Goal: Task Accomplishment & Management: Manage account settings

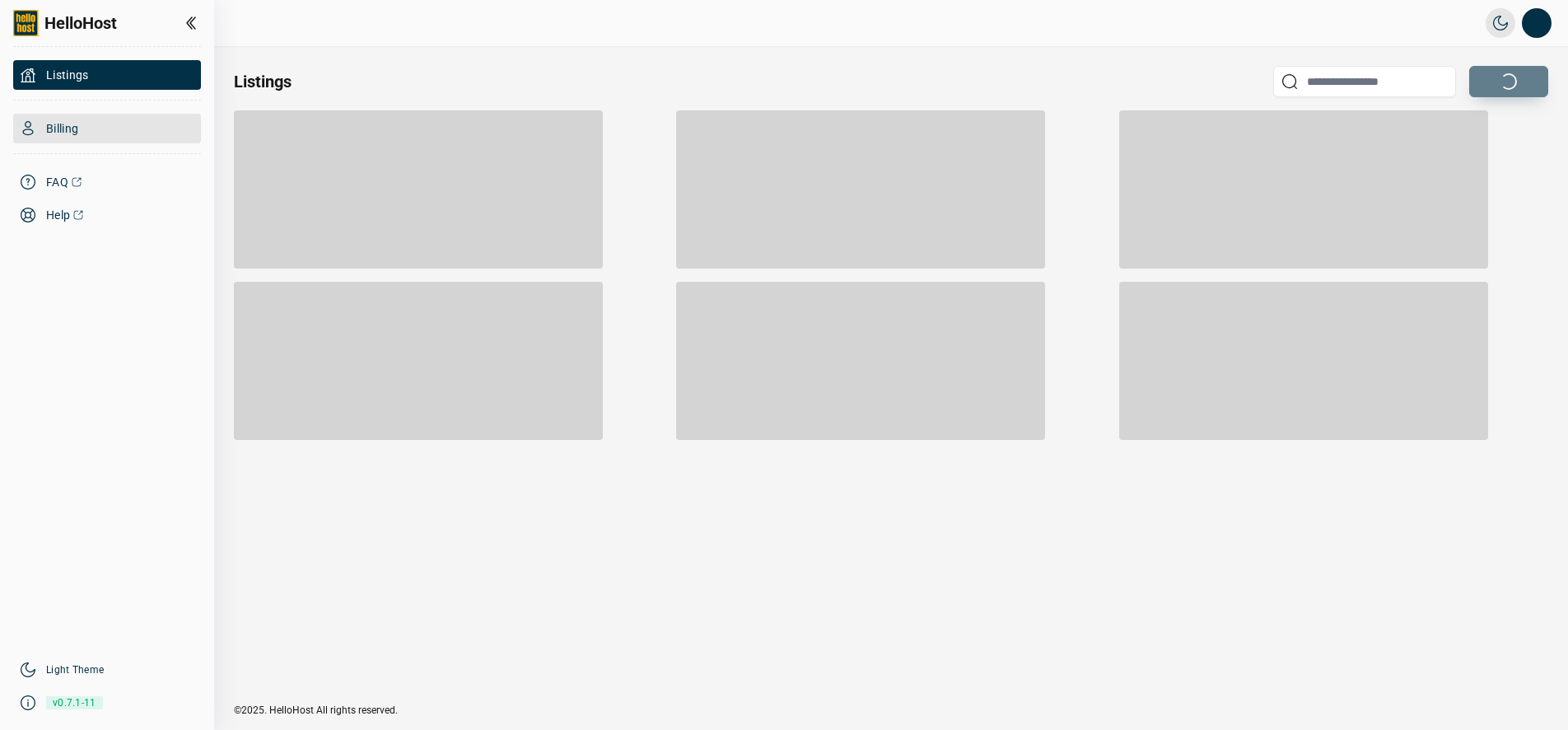
click at [78, 127] on span "Billing" at bounding box center [62, 128] width 32 height 17
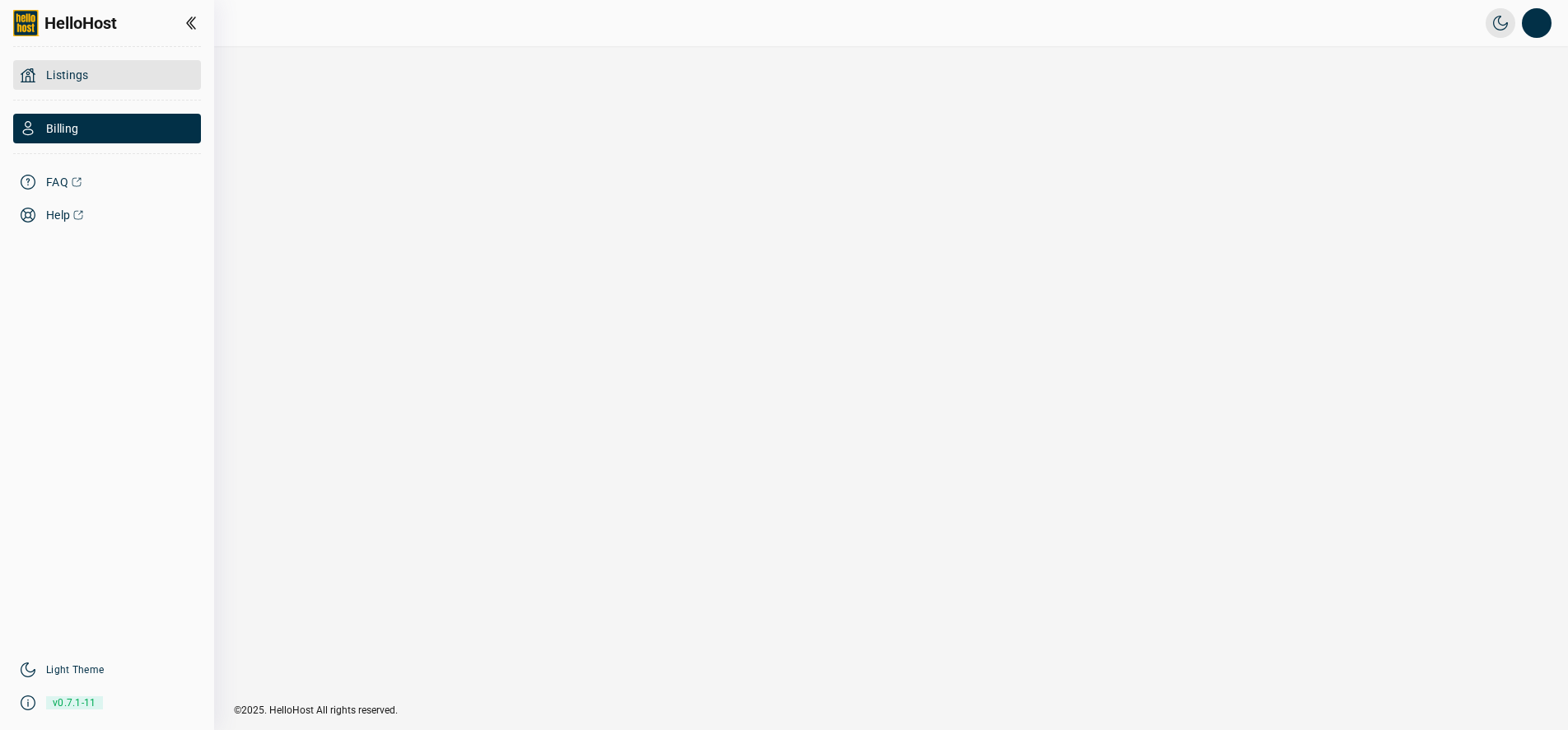
click at [73, 85] on div "Listings" at bounding box center [107, 74] width 188 height 30
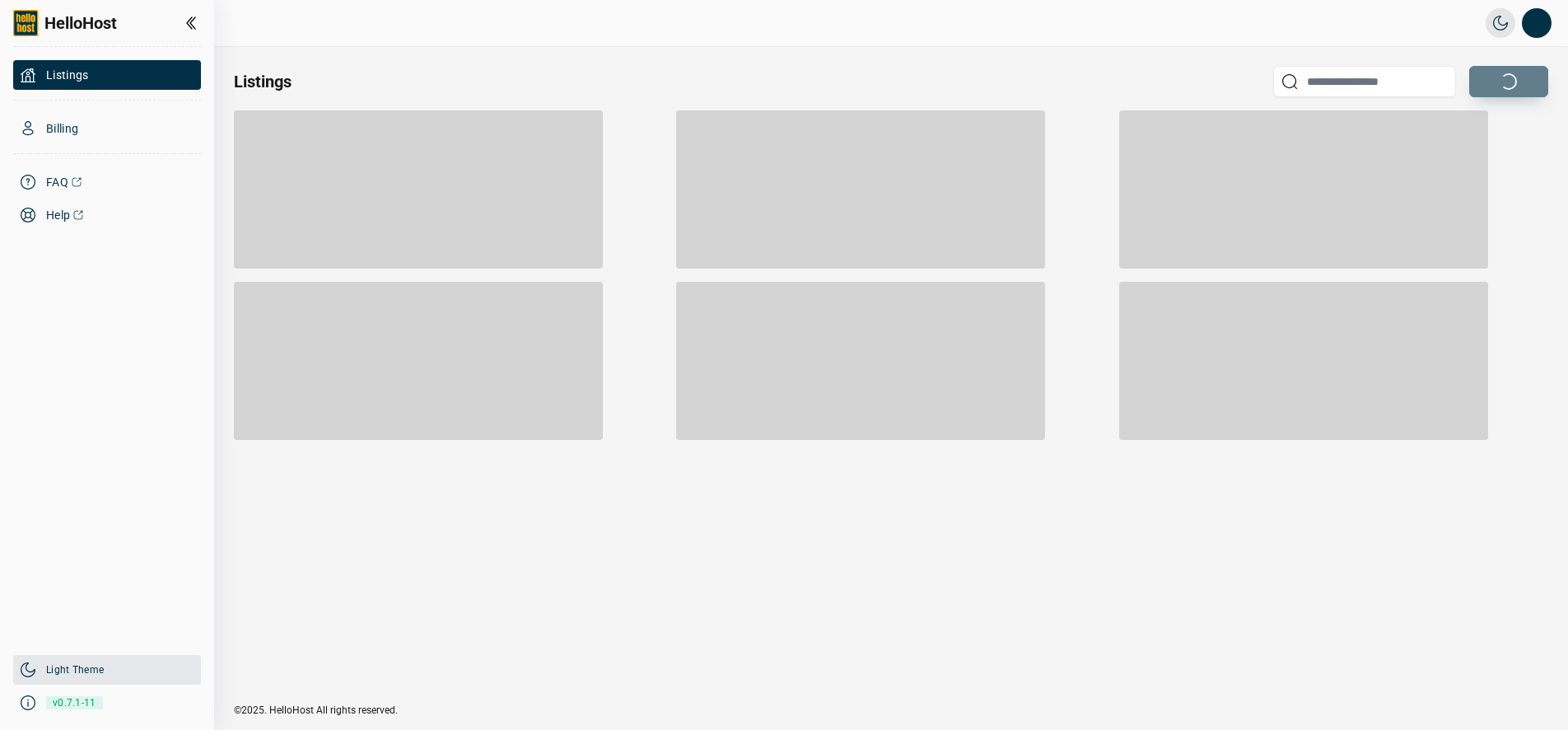
click at [91, 669] on link "Light Theme" at bounding box center [75, 670] width 57 height 14
